Goal: Information Seeking & Learning: Find specific page/section

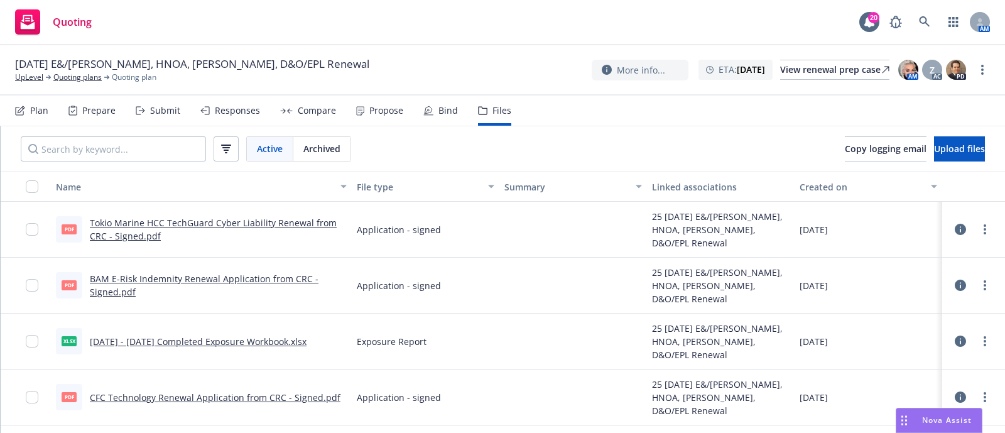
scroll to position [1, 0]
click at [930, 20] on link at bounding box center [924, 21] width 25 height 25
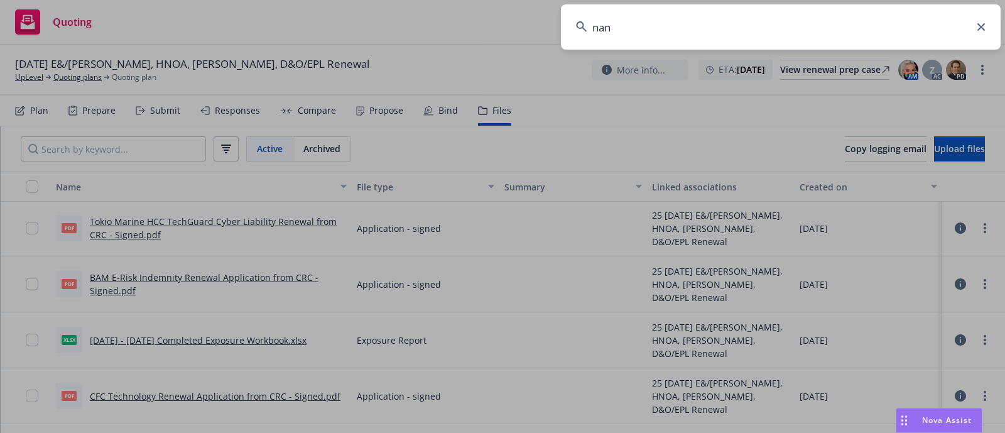
type input "nano"
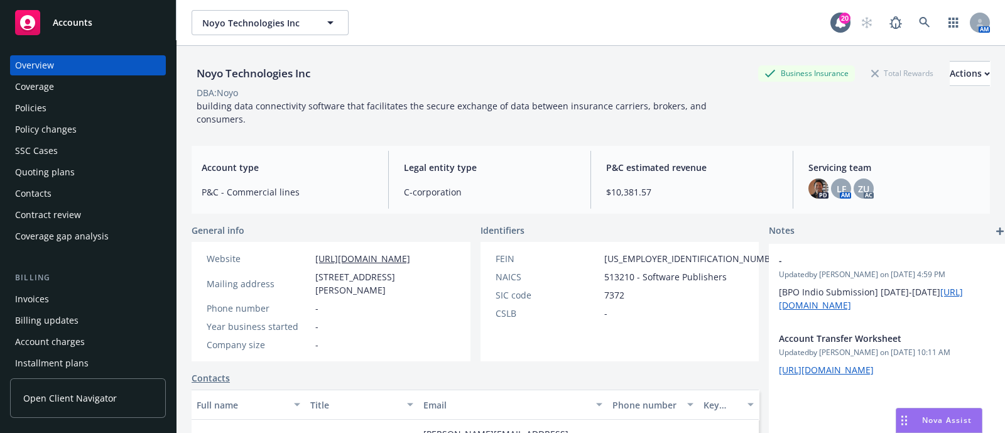
click at [41, 175] on div "Quoting plans" at bounding box center [45, 172] width 60 height 20
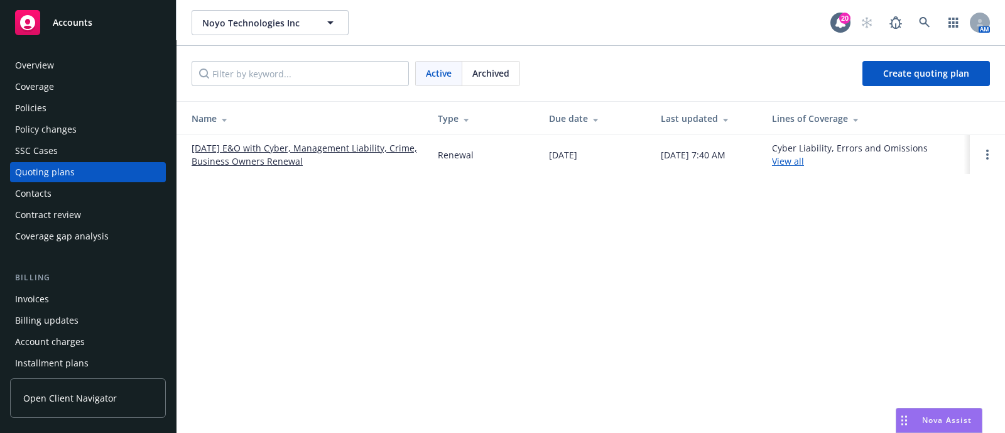
click at [285, 161] on link "[DATE] E&O with Cyber, Management Liability, Crime, Business Owners Renewal" at bounding box center [305, 154] width 226 height 26
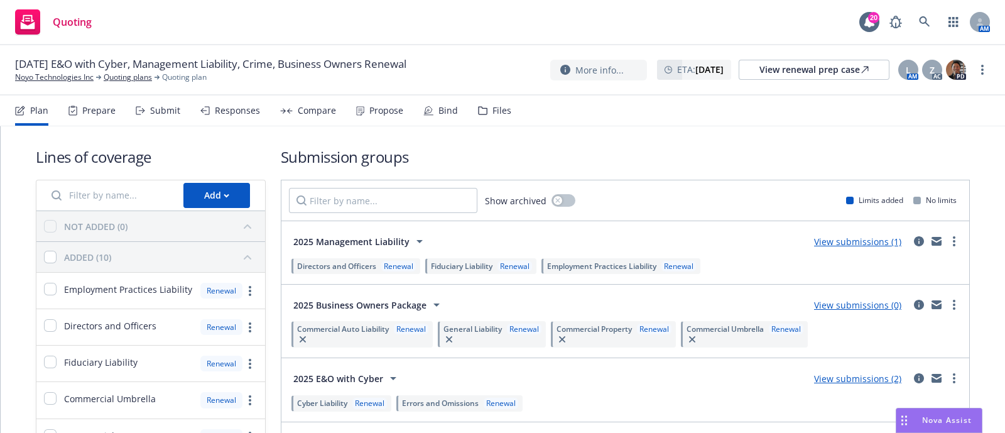
click at [492, 109] on div "Files" at bounding box center [501, 111] width 19 height 10
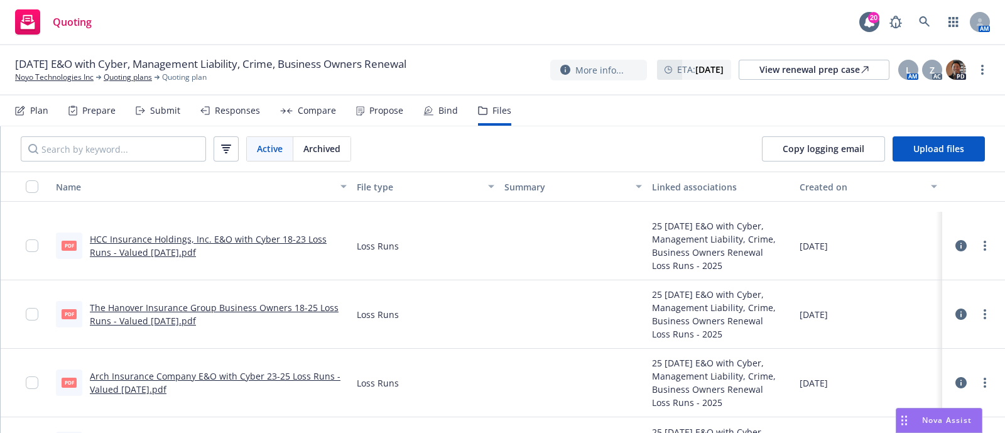
scroll to position [1564, 0]
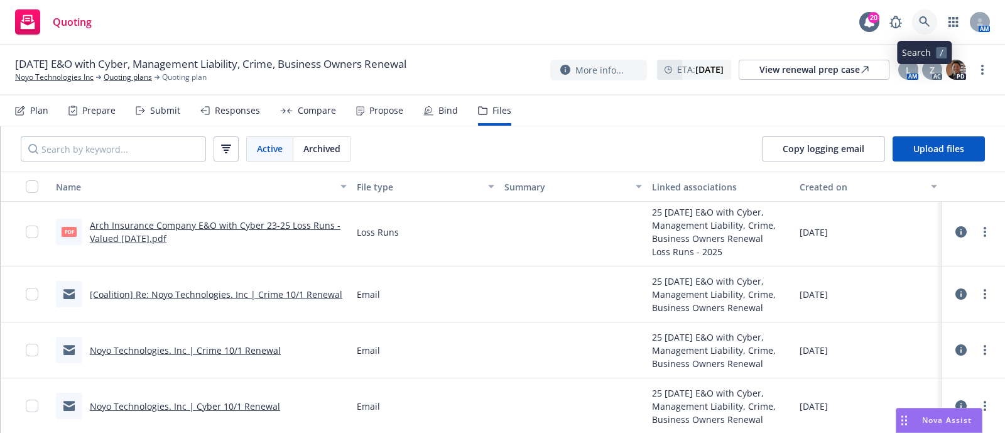
click at [920, 20] on icon at bounding box center [924, 21] width 11 height 11
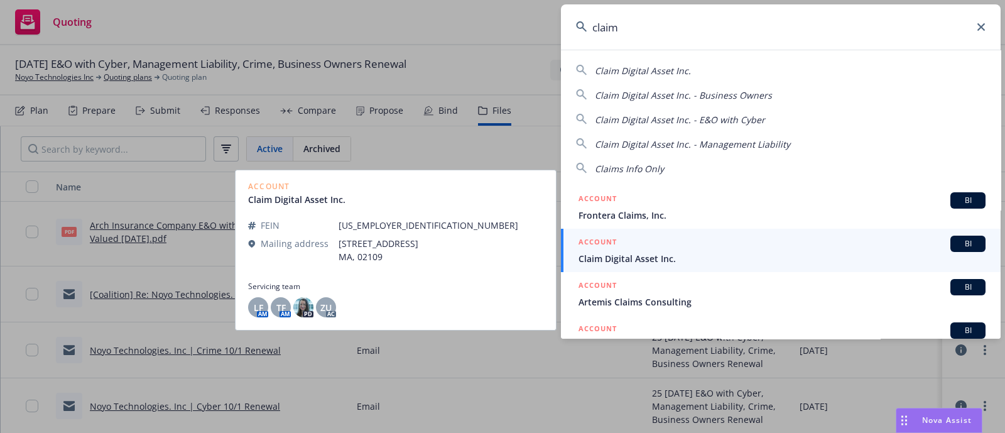
type input "claim"
click at [620, 242] on div "ACCOUNT BI" at bounding box center [781, 243] width 407 height 16
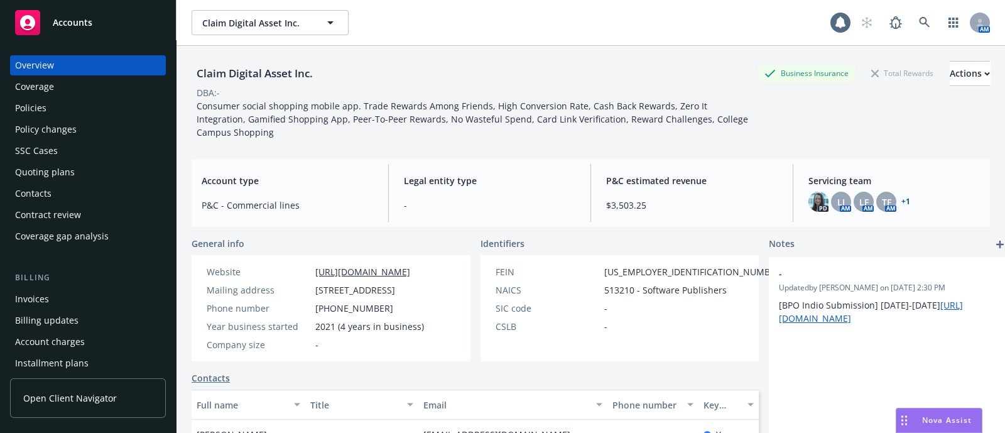
click at [67, 102] on div "Policies" at bounding box center [88, 108] width 146 height 20
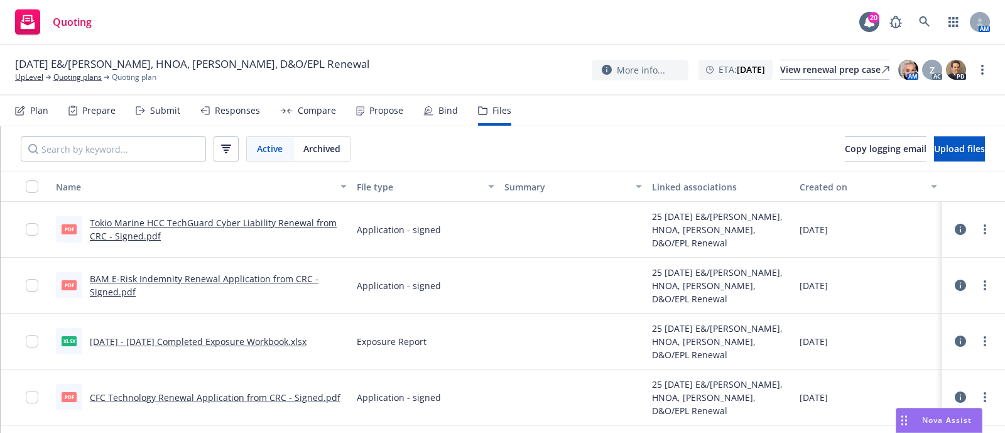
scroll to position [1, 0]
click at [916, 21] on link at bounding box center [924, 21] width 25 height 25
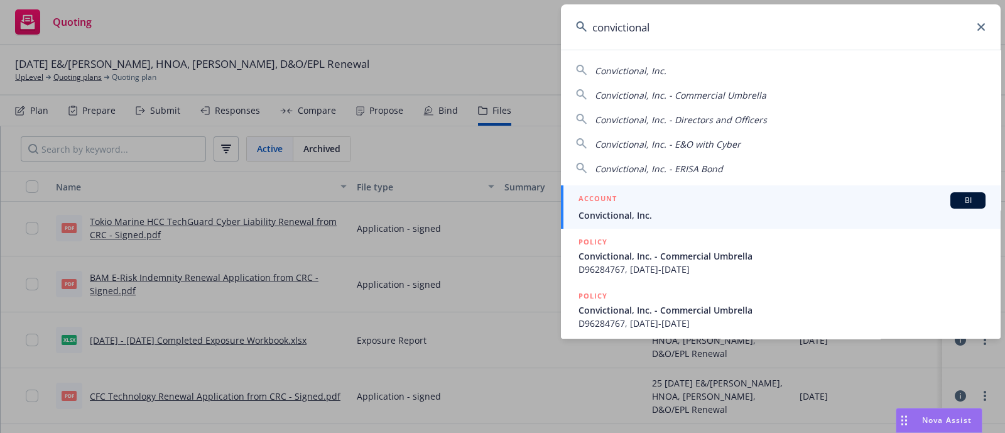
type input "convictional"
click at [641, 209] on span "Convictional, Inc." at bounding box center [781, 214] width 407 height 13
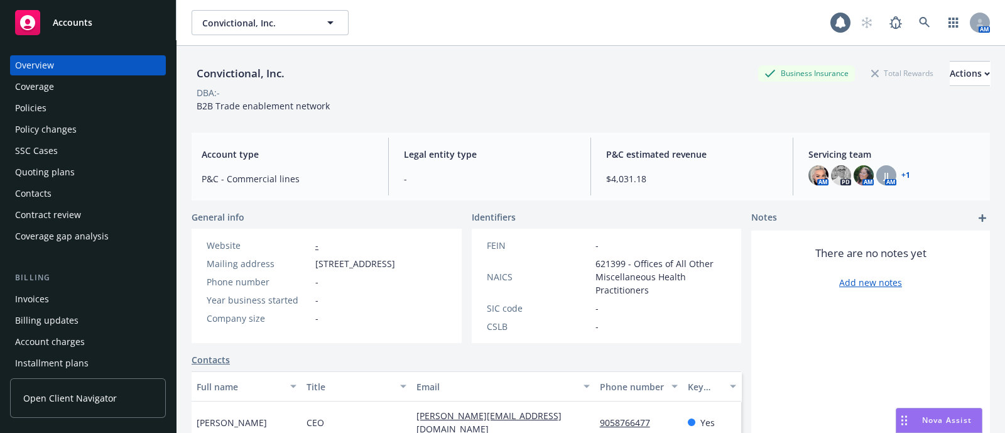
click at [51, 112] on div "Policies" at bounding box center [88, 108] width 146 height 20
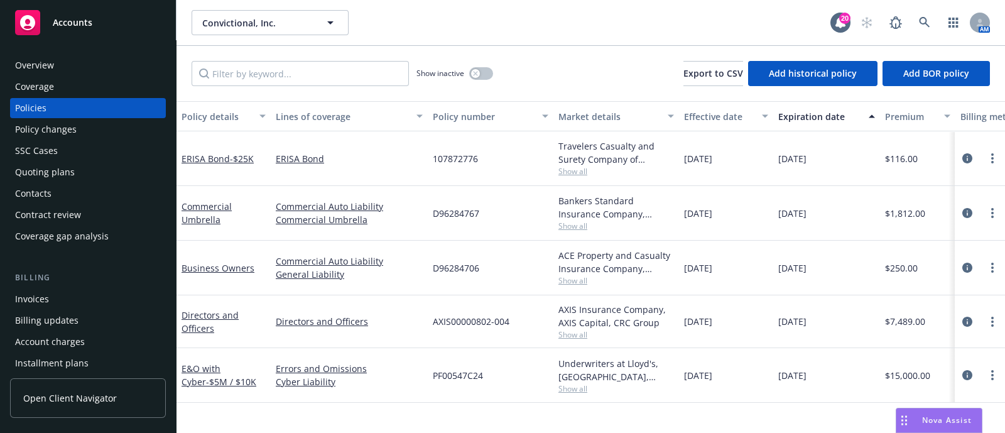
click at [80, 302] on div "Invoices" at bounding box center [88, 299] width 146 height 20
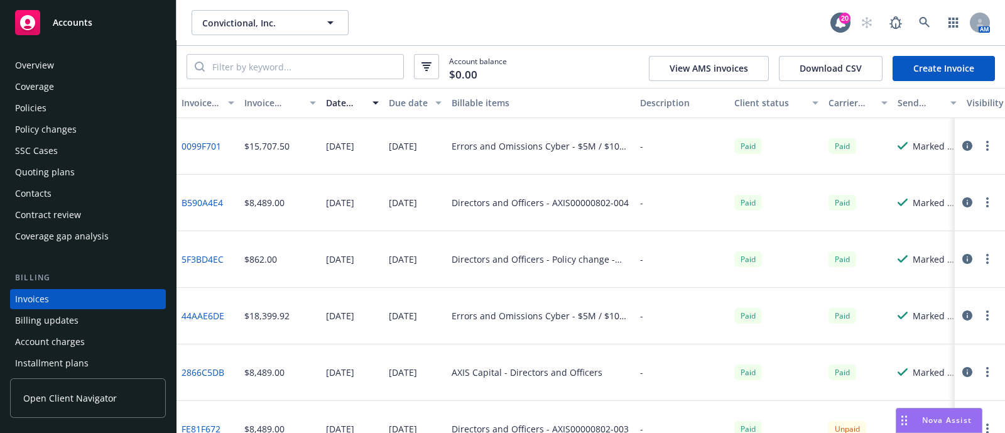
click at [50, 102] on div "Policies" at bounding box center [88, 108] width 146 height 20
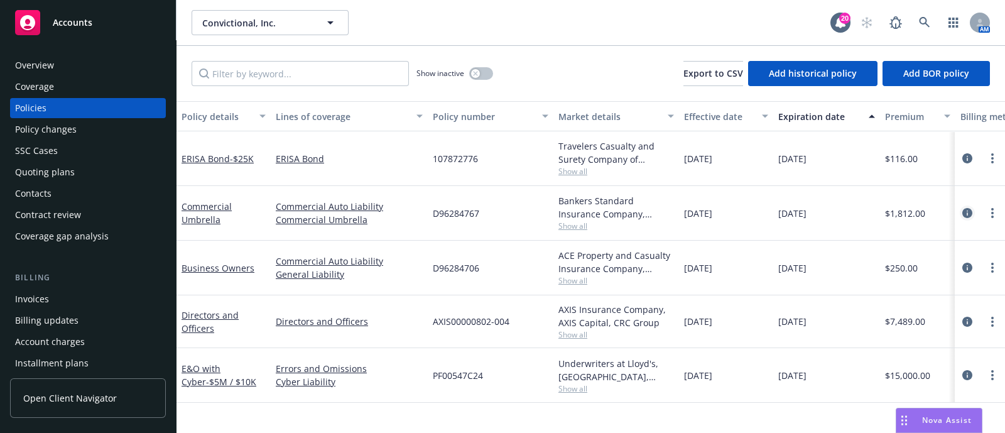
click at [960, 209] on link "circleInformation" at bounding box center [967, 212] width 15 height 15
